Goal: Task Accomplishment & Management: Manage account settings

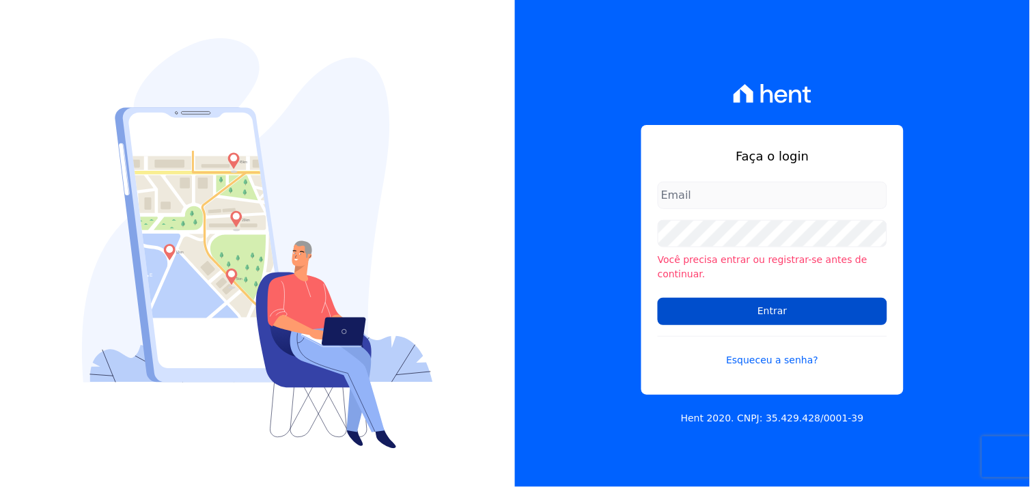
type input "marcos.real@realmarka.com.br"
click at [788, 309] on input "Entrar" at bounding box center [772, 311] width 229 height 27
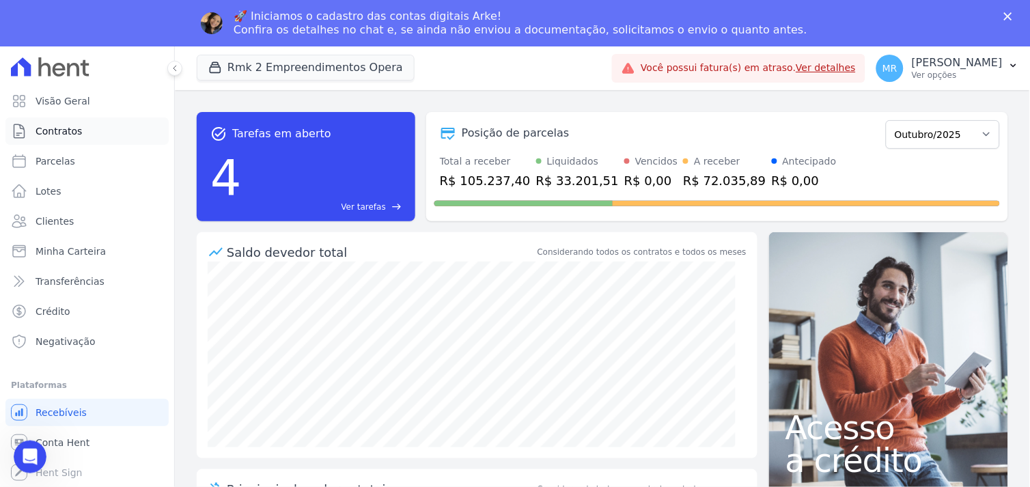
click at [59, 132] on span "Contratos" at bounding box center [59, 131] width 46 height 14
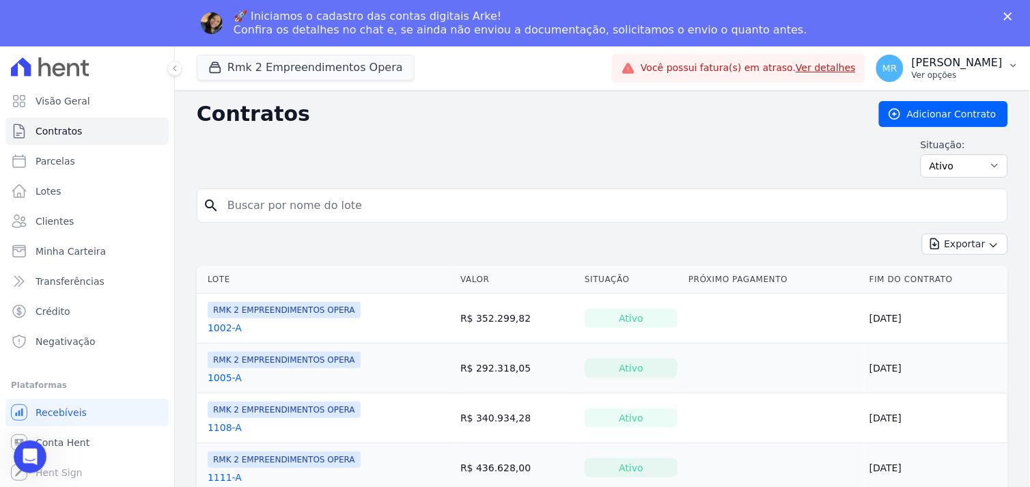
click at [985, 65] on p "[PERSON_NAME]" at bounding box center [957, 63] width 91 height 14
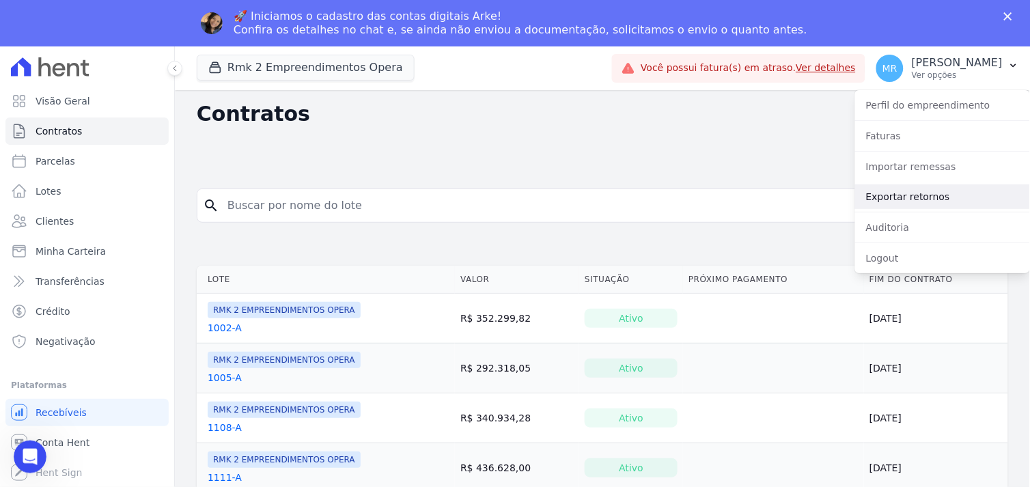
click at [908, 196] on link "Exportar retornos" at bounding box center [942, 196] width 175 height 25
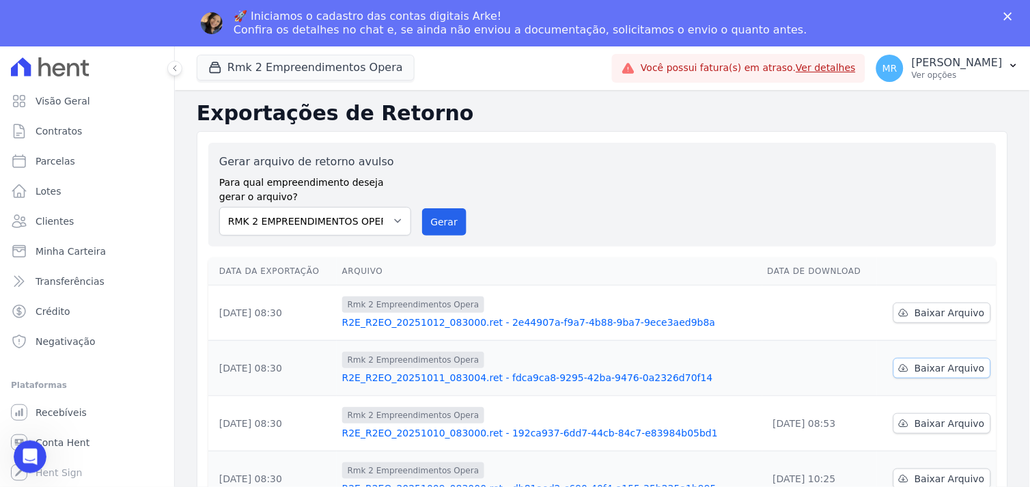
click at [947, 376] on link "Baixar Arquivo" at bounding box center [942, 368] width 98 height 20
click at [633, 214] on div "Gerar arquivo de retorno avulso Para qual empreendimento deseja gerar o arquivo…" at bounding box center [602, 195] width 766 height 82
click at [922, 308] on span "Baixar Arquivo" at bounding box center [950, 313] width 70 height 14
click at [324, 64] on button "Rmk 2 Empreendimentos Opera" at bounding box center [306, 68] width 218 height 26
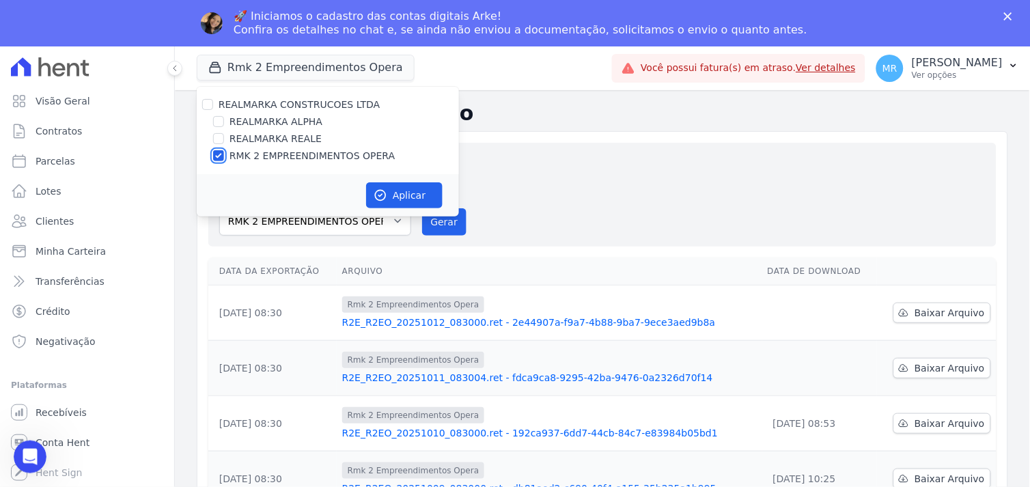
drag, startPoint x: 217, startPoint y: 158, endPoint x: 214, endPoint y: 151, distance: 7.4
click at [216, 158] on input "RMK 2 EMPREENDIMENTOS OPERA" at bounding box center [218, 155] width 11 height 11
checkbox input "false"
click at [216, 138] on input "REALMARKA REALE" at bounding box center [218, 138] width 11 height 11
checkbox input "true"
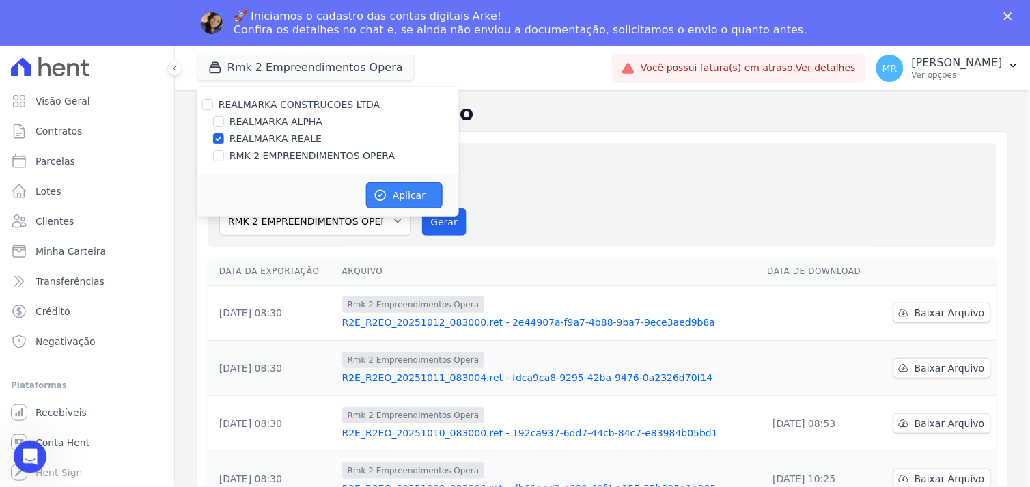
click at [380, 193] on icon "button" at bounding box center [381, 196] width 14 height 14
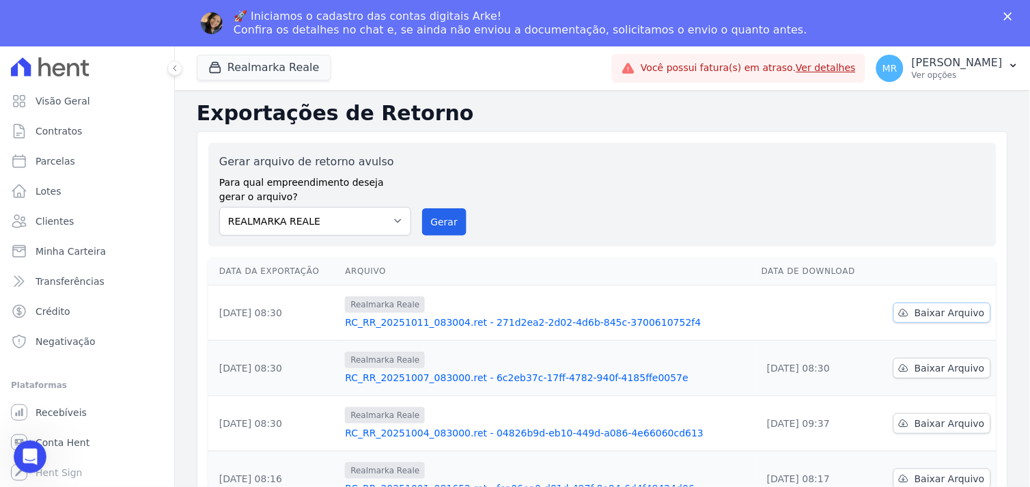
click at [932, 306] on span "Baixar Arquivo" at bounding box center [950, 313] width 70 height 14
click at [579, 241] on div "Gerar arquivo de retorno avulso Para qual empreendimento deseja gerar o arquivo…" at bounding box center [602, 195] width 788 height 104
click at [298, 65] on button "Realmarka Reale" at bounding box center [264, 68] width 135 height 26
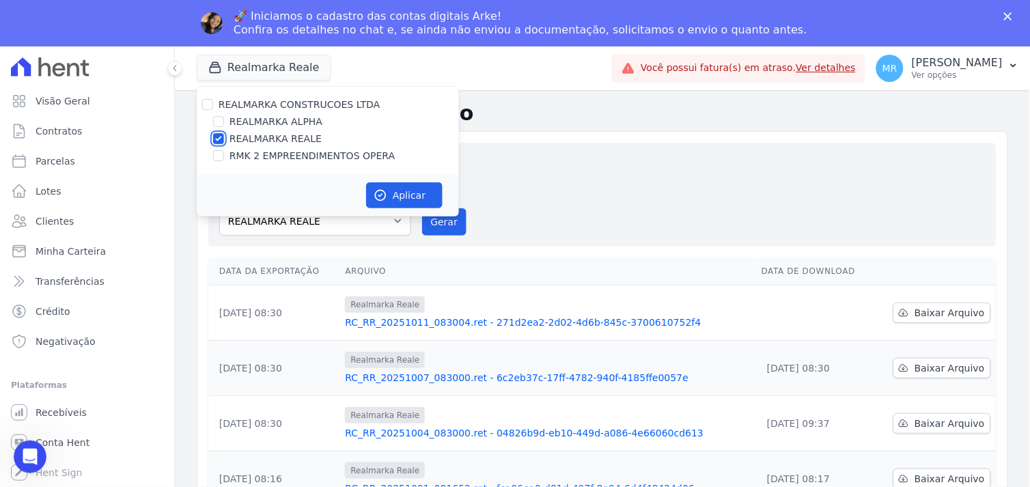
click at [217, 141] on input "REALMARKA REALE" at bounding box center [218, 138] width 11 height 11
checkbox input "false"
click at [216, 118] on input "REALMARKA ALPHA" at bounding box center [218, 121] width 11 height 11
checkbox input "true"
click at [401, 197] on button "Aplicar" at bounding box center [404, 195] width 76 height 26
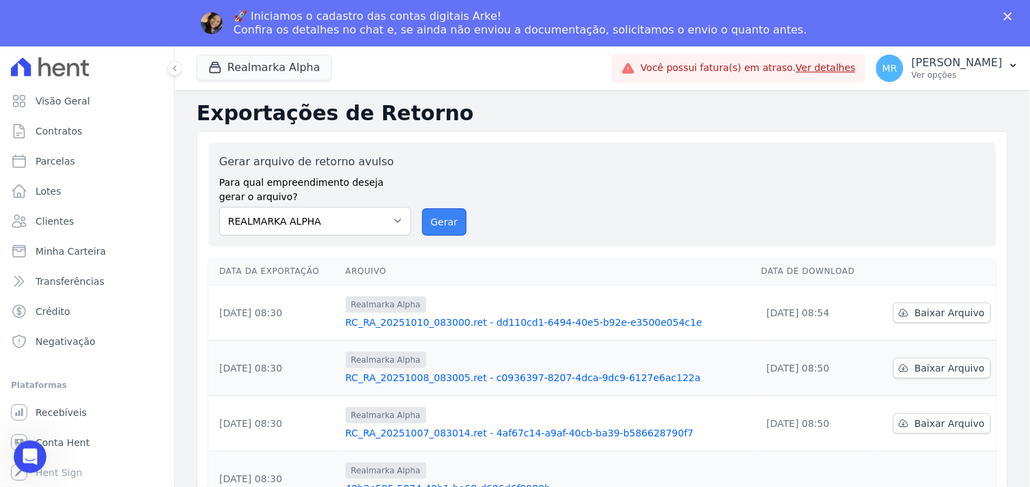
click at [434, 219] on button "Gerar" at bounding box center [444, 221] width 45 height 27
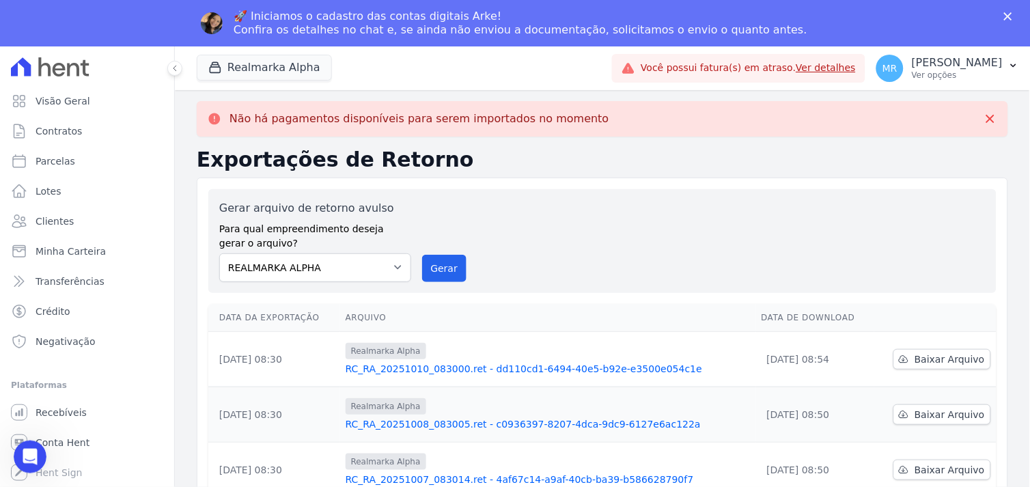
click at [788, 269] on div "Gerar arquivo de retorno avulso Para qual empreendimento deseja gerar o arquivo…" at bounding box center [602, 241] width 766 height 82
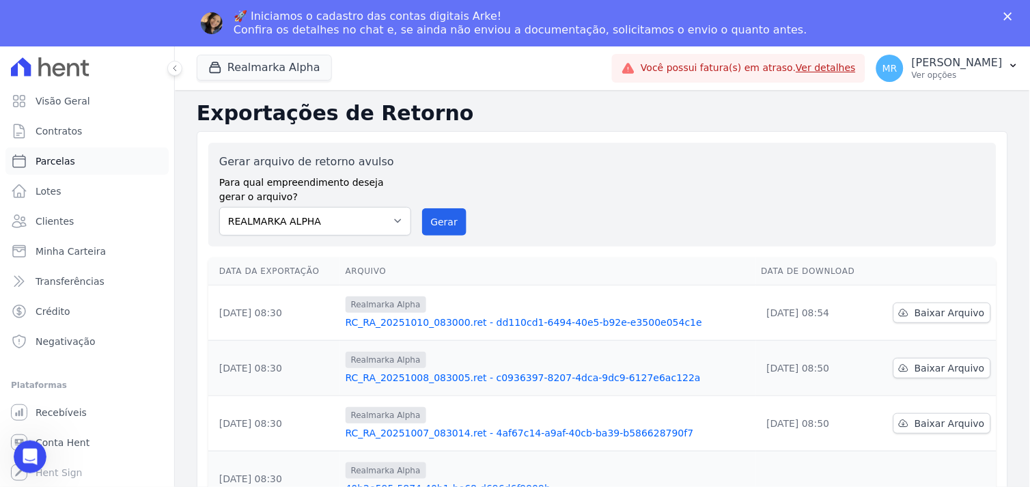
click at [56, 161] on span "Parcelas" at bounding box center [56, 161] width 40 height 14
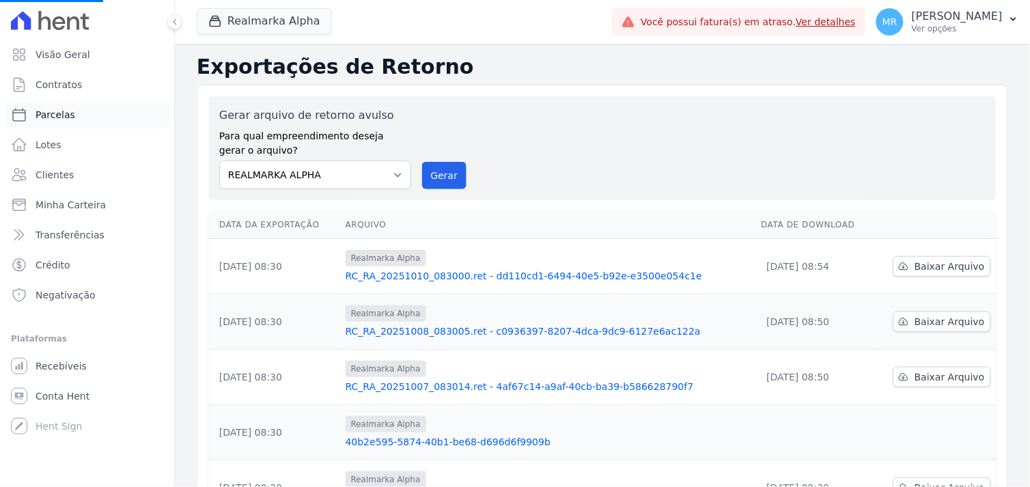
select select
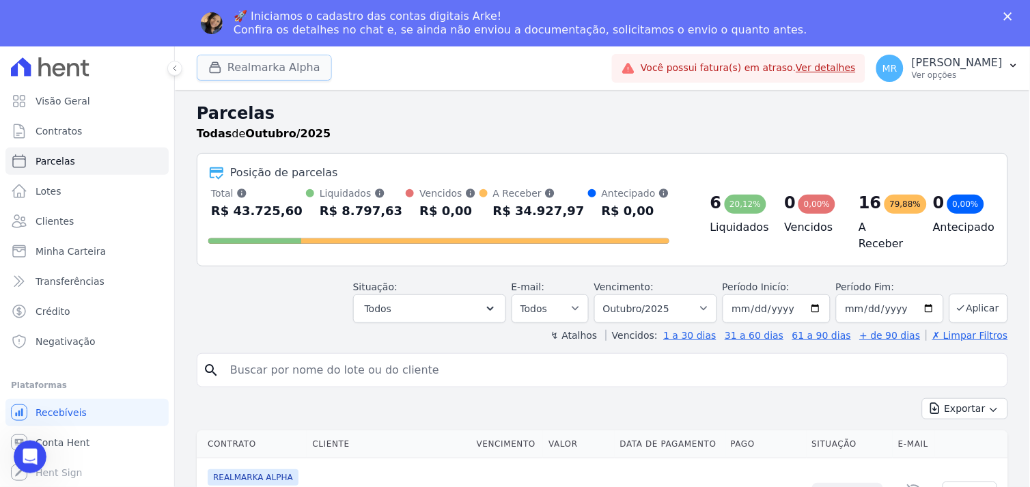
click at [284, 65] on button "Realmarka Alpha" at bounding box center [264, 68] width 135 height 26
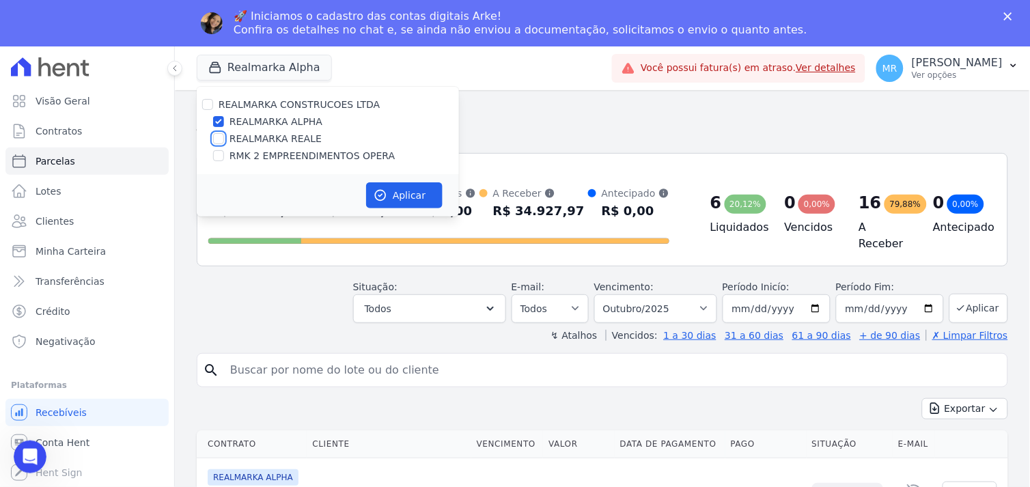
click at [216, 141] on input "REALMARKA REALE" at bounding box center [218, 138] width 11 height 11
checkbox input "true"
click at [216, 158] on input "RMK 2 EMPREENDIMENTOS OPERA" at bounding box center [218, 155] width 11 height 11
checkbox input "true"
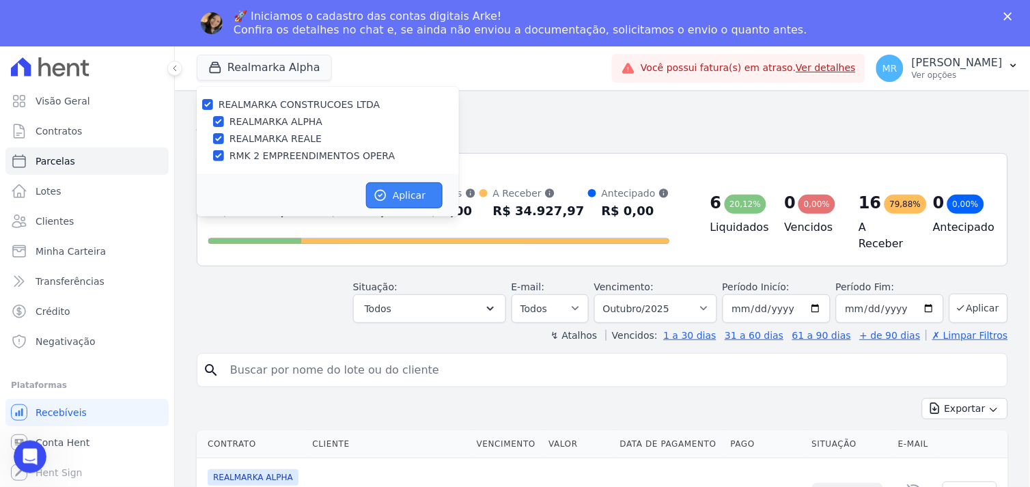
click at [393, 195] on button "Aplicar" at bounding box center [404, 195] width 76 height 26
select select
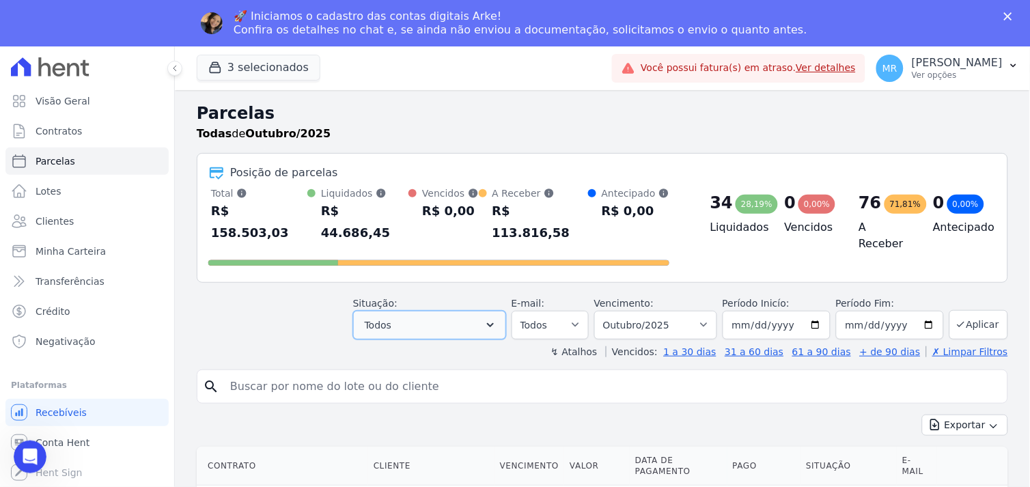
click at [497, 318] on icon "button" at bounding box center [491, 325] width 14 height 14
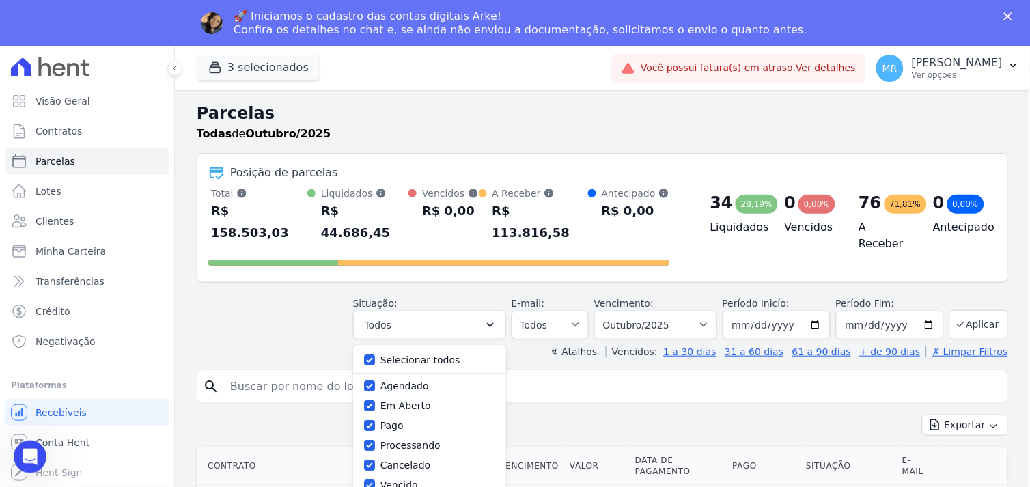
click at [375, 353] on div at bounding box center [369, 360] width 11 height 14
click at [374, 354] on input "Selecionar todos" at bounding box center [369, 359] width 11 height 11
checkbox input "false"
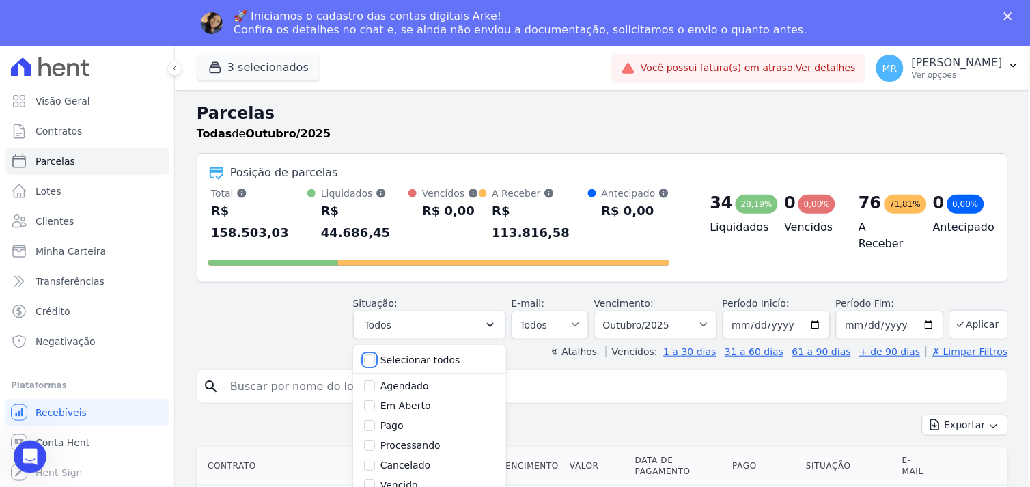
checkbox input "false"
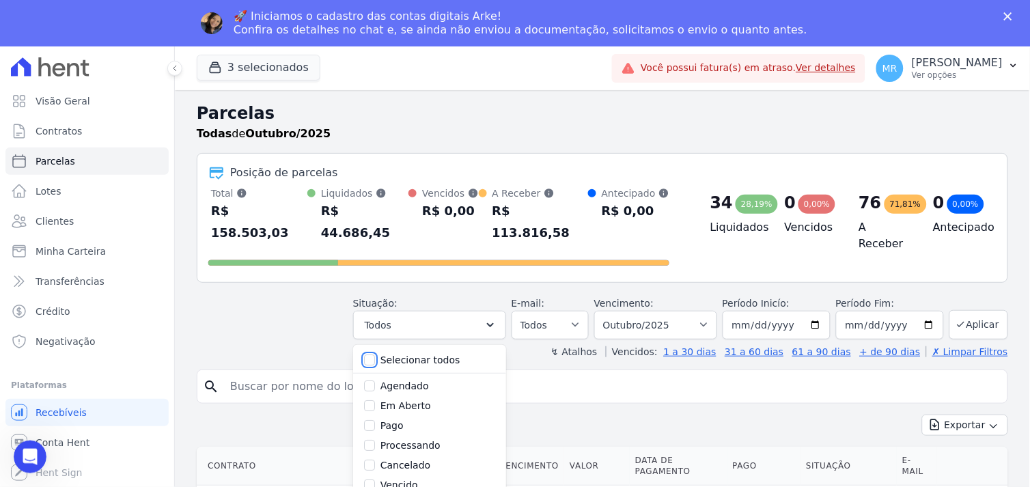
checkbox input "false"
click at [375, 420] on input "Pago" at bounding box center [369, 425] width 11 height 11
checkbox input "true"
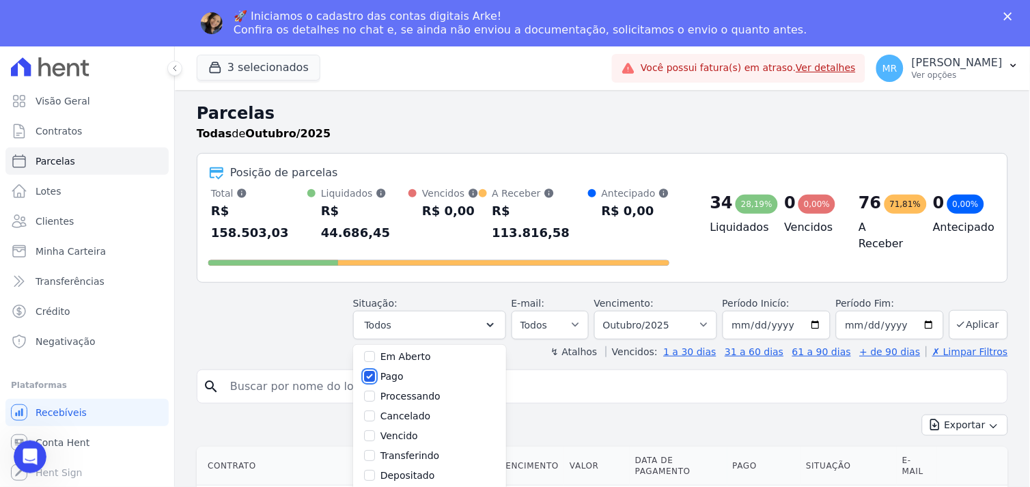
scroll to position [76, 0]
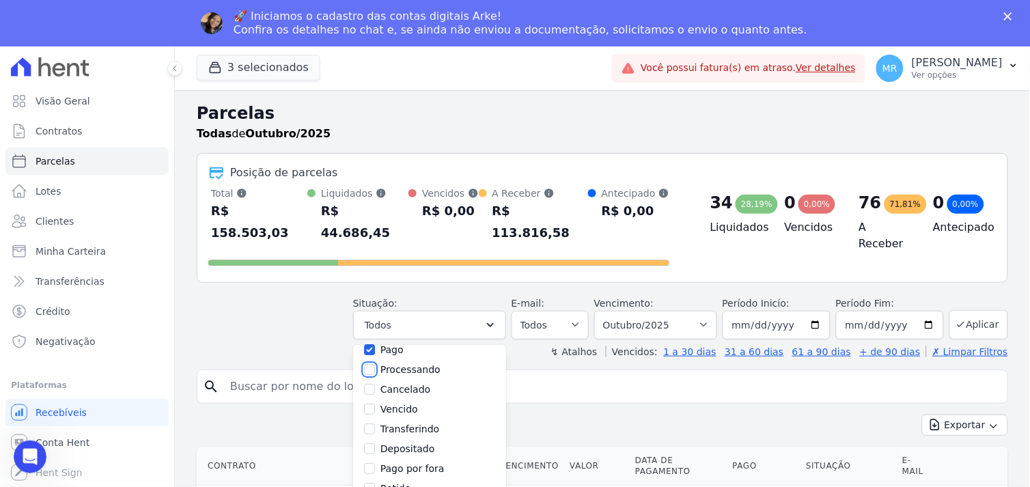
click at [375, 364] on input "Processando" at bounding box center [369, 369] width 11 height 11
checkbox input "true"
click at [375, 423] on input "Transferindo" at bounding box center [369, 428] width 11 height 11
checkbox input "true"
click at [375, 443] on input "Depositado" at bounding box center [369, 448] width 11 height 11
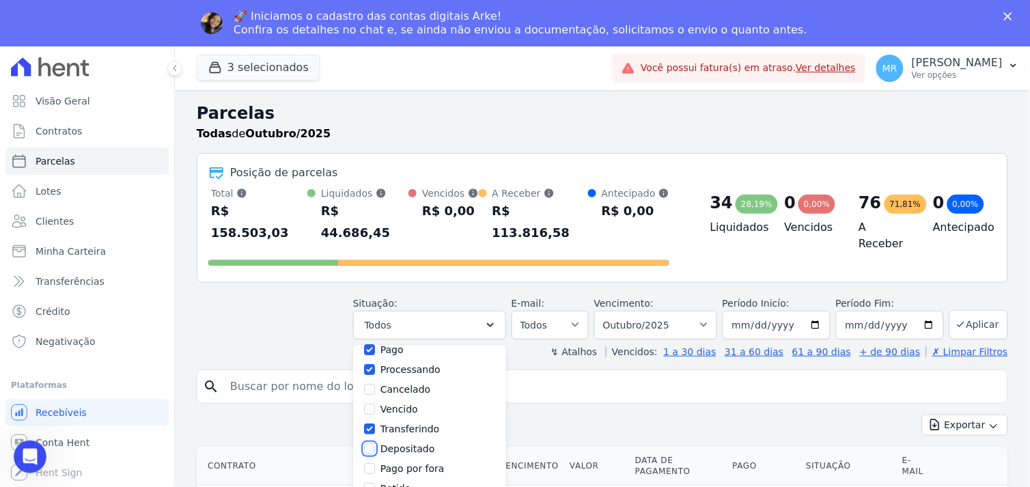
checkbox input "true"
click at [375, 448] on input "Pago por fora" at bounding box center [369, 453] width 11 height 11
checkbox input "true"
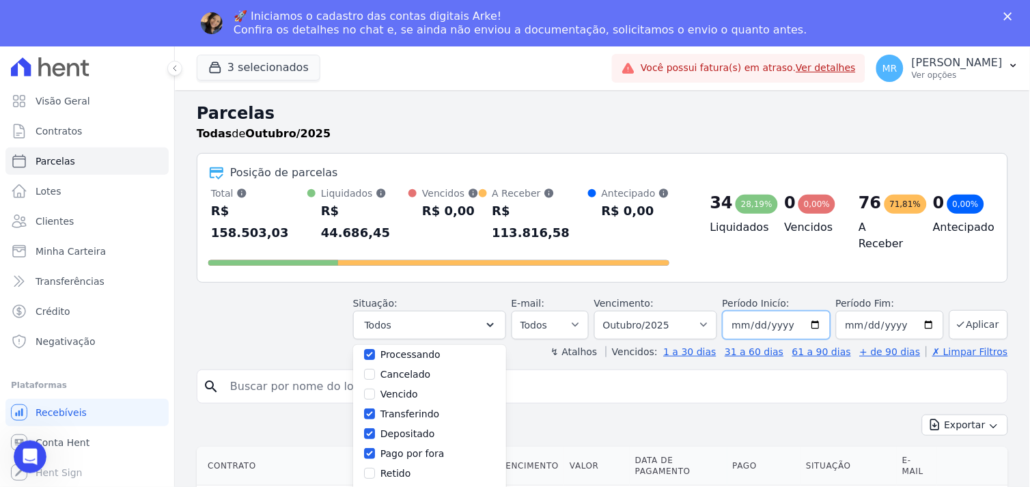
click at [811, 311] on input "2025-10-01" at bounding box center [777, 325] width 108 height 29
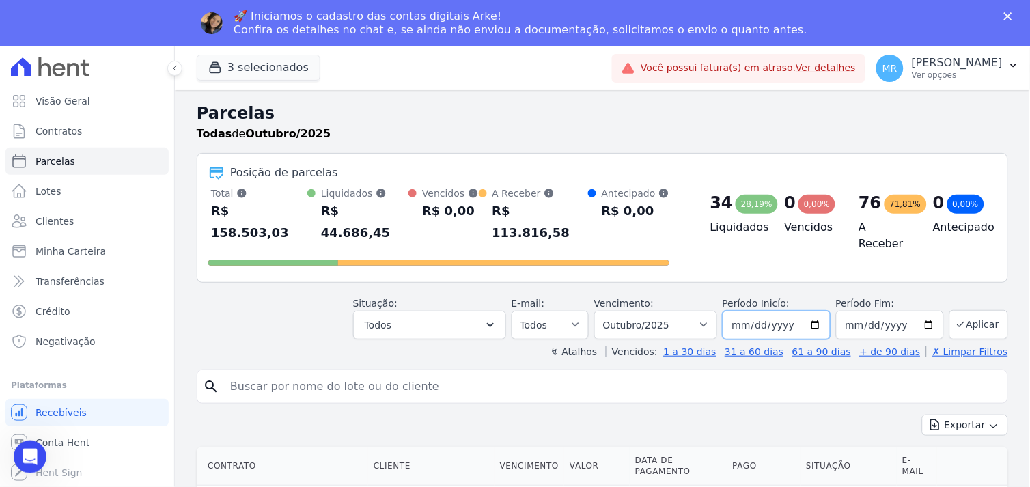
type input "[DATE]"
click at [926, 311] on input "2025-10-31" at bounding box center [890, 325] width 108 height 29
type input "[DATE]"
click at [968, 310] on button "Aplicar" at bounding box center [978, 324] width 59 height 29
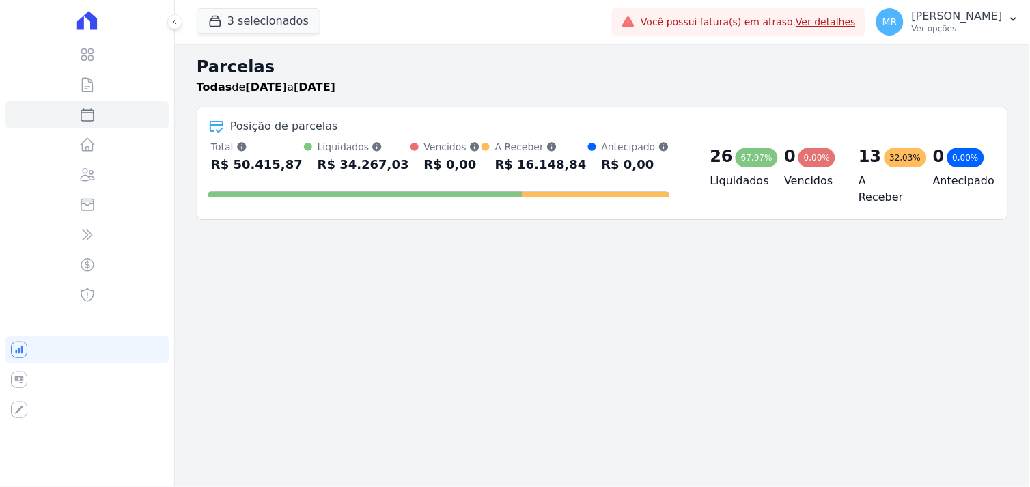
select select
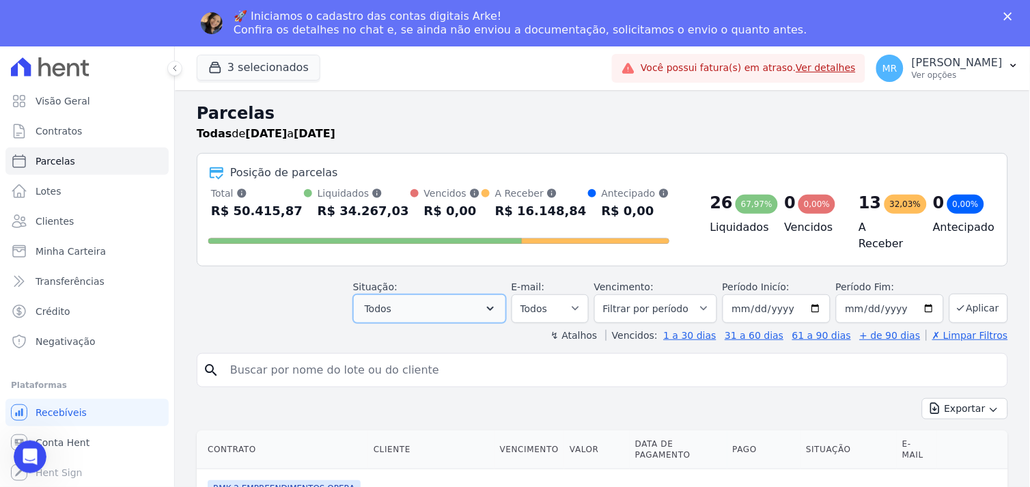
click at [497, 303] on icon "button" at bounding box center [491, 309] width 14 height 14
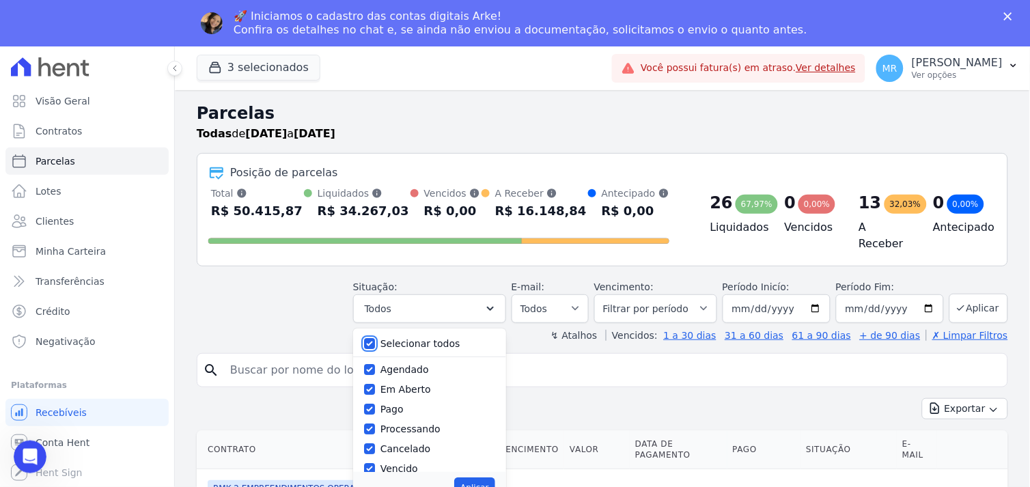
click at [375, 338] on input "Selecionar todos" at bounding box center [369, 343] width 11 height 11
checkbox input "false"
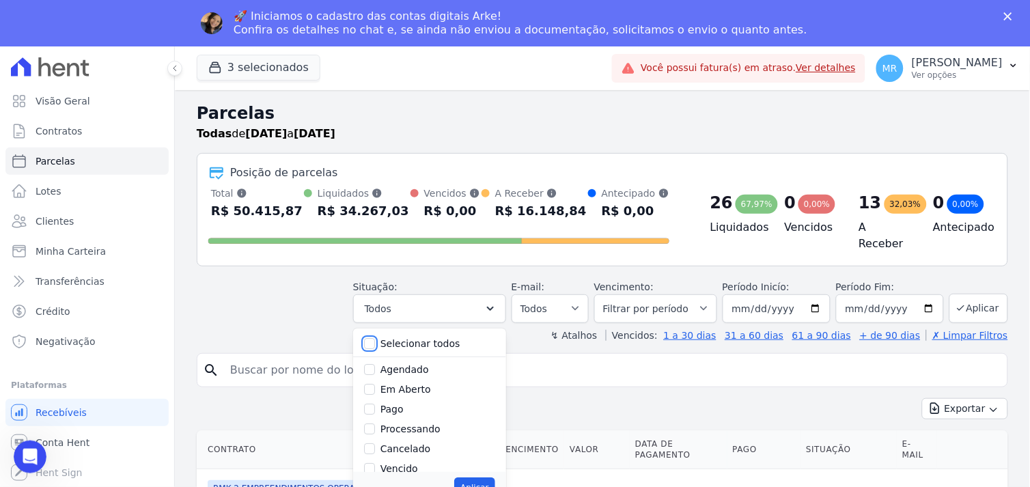
checkbox input "false"
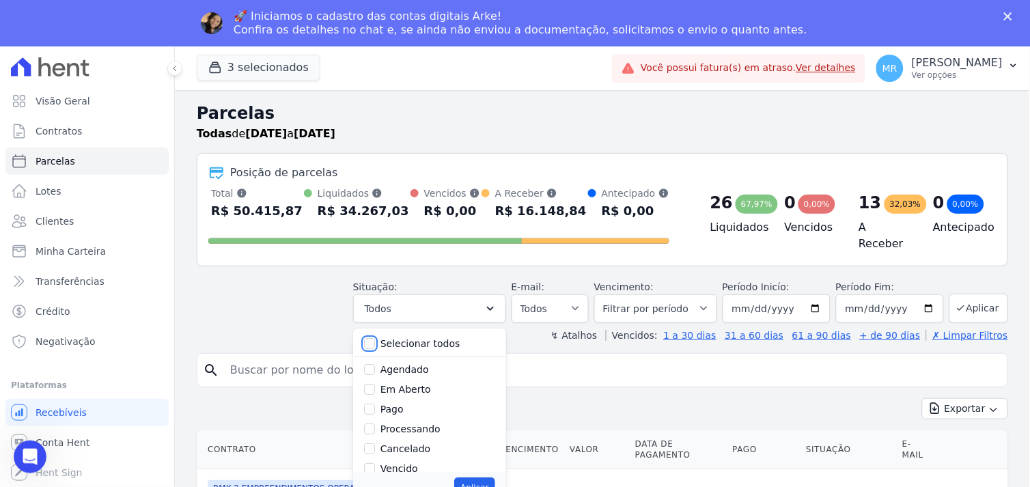
checkbox input "false"
click at [375, 384] on input "Em Aberto" at bounding box center [369, 389] width 11 height 11
checkbox input "false"
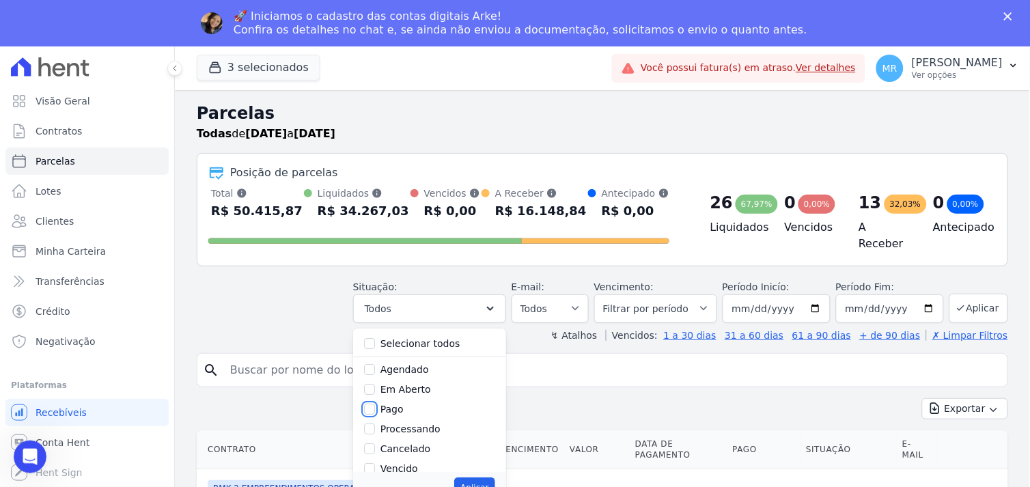
click at [375, 404] on input "Pago" at bounding box center [369, 409] width 11 height 11
checkbox input "true"
click at [375, 349] on input "Processando" at bounding box center [369, 353] width 11 height 11
checkbox input "true"
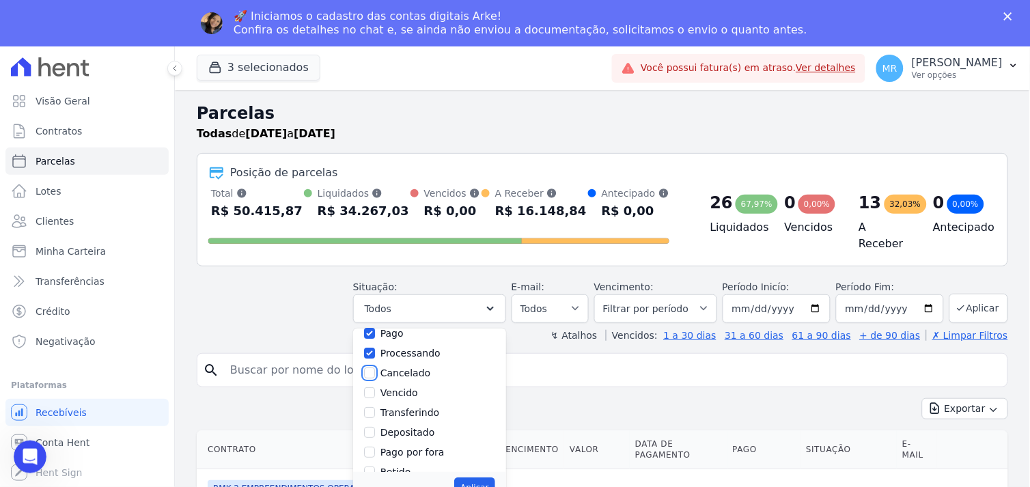
click at [375, 367] on input "Cancelado" at bounding box center [369, 372] width 11 height 11
checkbox input "true"
click at [375, 390] on input "Vencido" at bounding box center [369, 392] width 11 height 11
click at [375, 387] on input "Vencido" at bounding box center [369, 392] width 11 height 11
checkbox input "false"
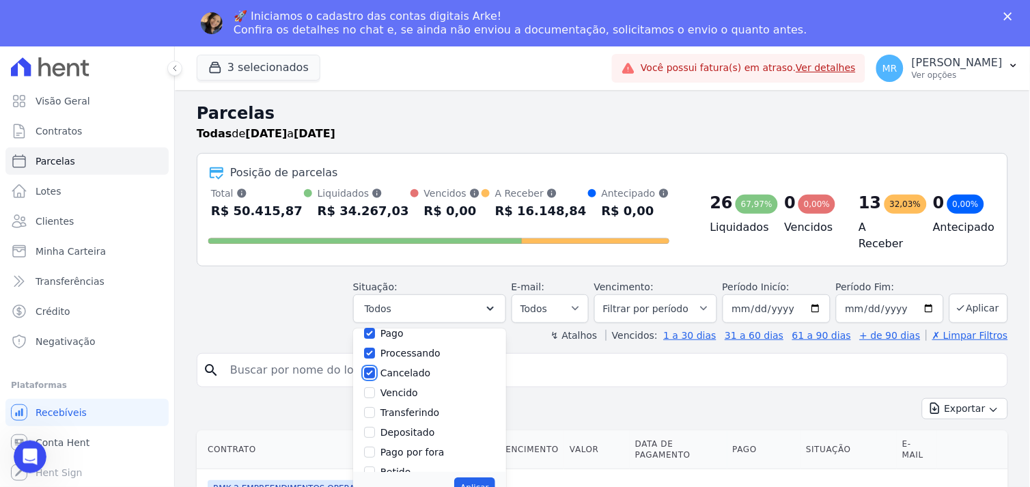
click at [374, 367] on input "Cancelado" at bounding box center [369, 372] width 11 height 11
checkbox input "false"
click at [375, 408] on input "Transferindo" at bounding box center [369, 412] width 11 height 11
checkbox input "true"
click at [375, 427] on input "Depositado" at bounding box center [369, 432] width 11 height 11
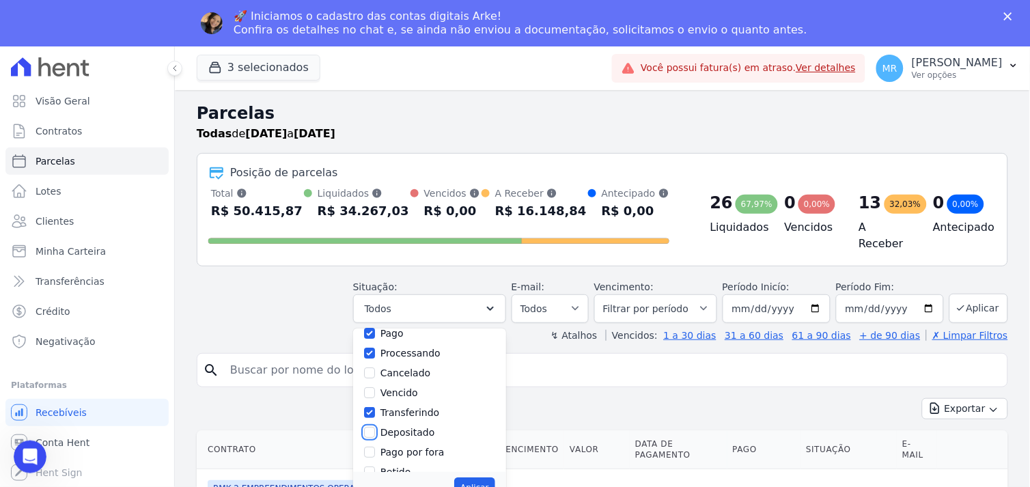
checkbox input "true"
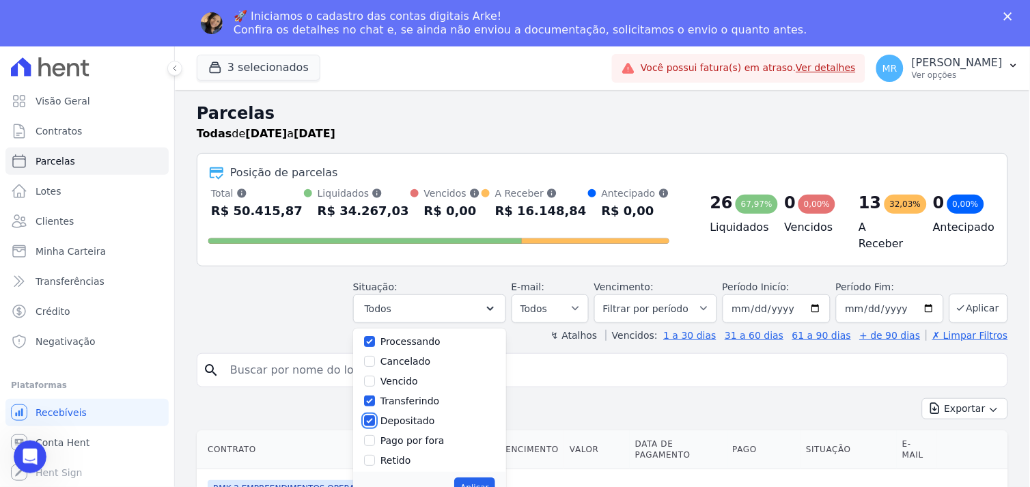
scroll to position [91, 0]
click at [375, 432] on input "Pago por fora" at bounding box center [369, 437] width 11 height 11
checkbox input "true"
click at [486, 477] on button "Aplicar" at bounding box center [474, 487] width 40 height 20
select select "paid"
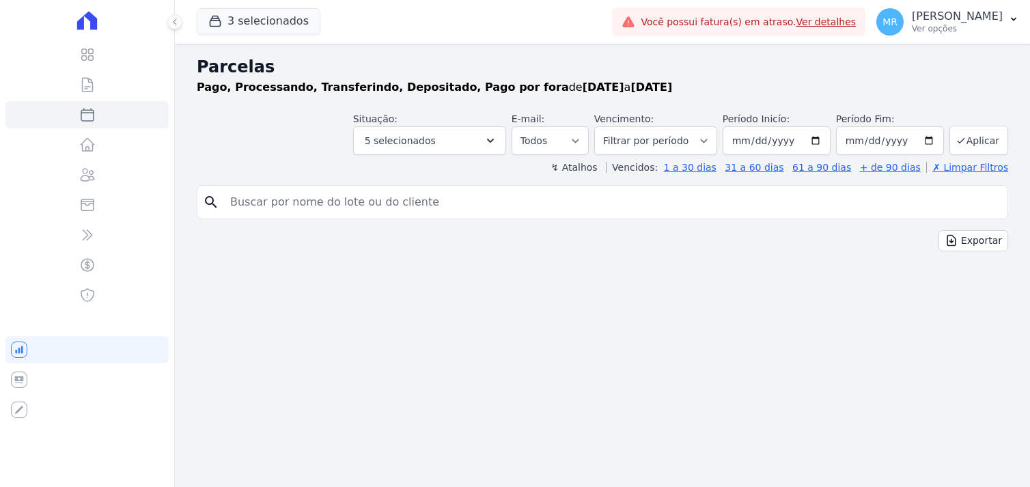
select select
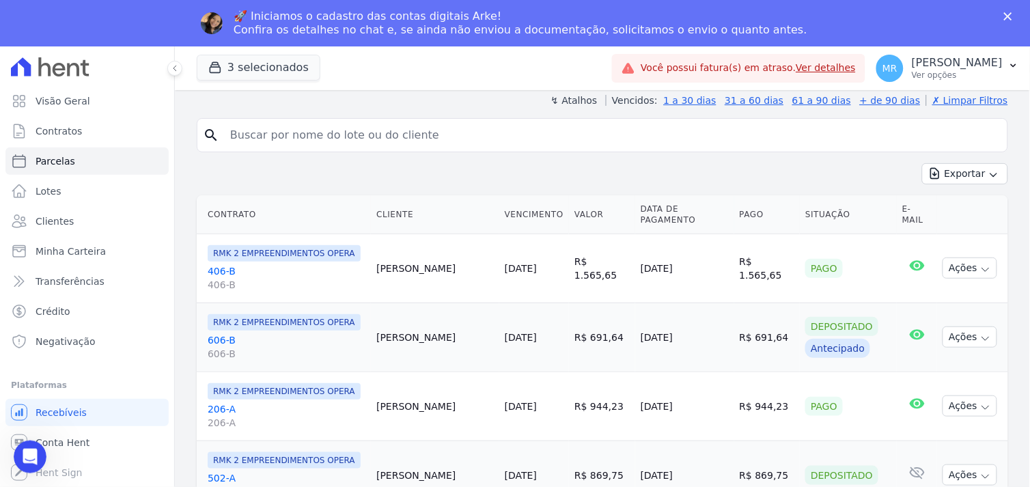
scroll to position [104, 0]
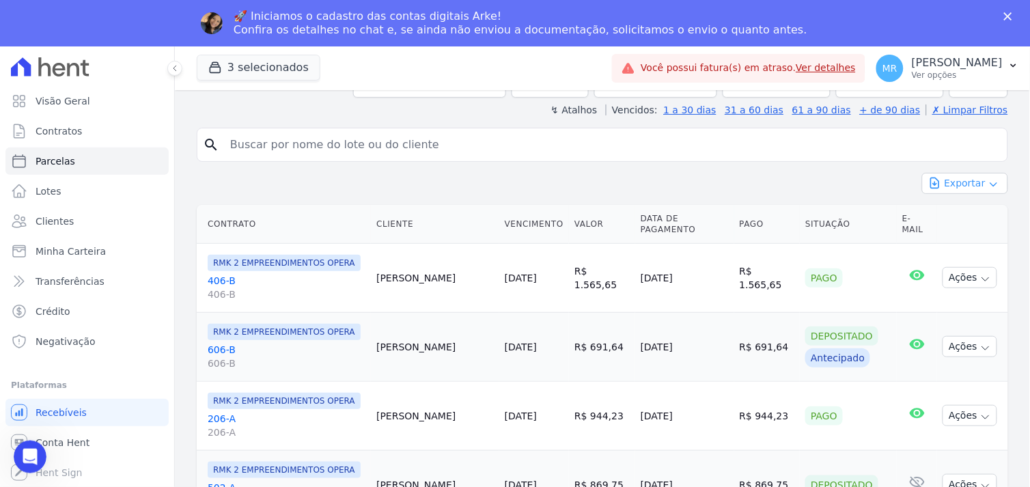
click at [988, 182] on icon "button" at bounding box center [993, 184] width 11 height 11
click at [951, 236] on span "Exportar CSV" at bounding box center [964, 239] width 72 height 14
